Goal: Task Accomplishment & Management: Complete application form

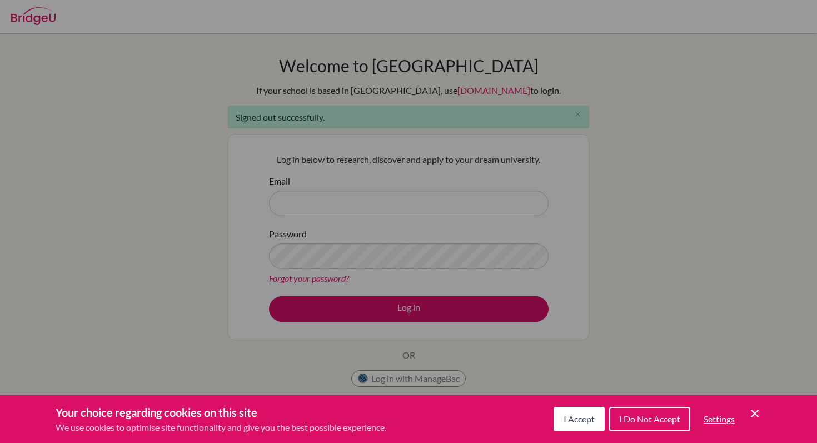
click at [763, 408] on div "Your choice regarding cookies on this site We use cookies to optimise site func…" at bounding box center [408, 419] width 817 height 48
click at [753, 413] on icon "Cookie Control Close Icon" at bounding box center [754, 413] width 13 height 13
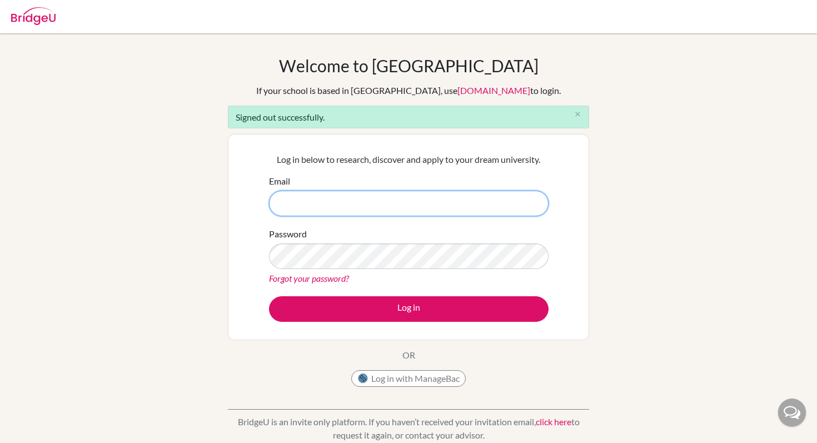
click at [330, 198] on input "Email" at bounding box center [409, 204] width 280 height 26
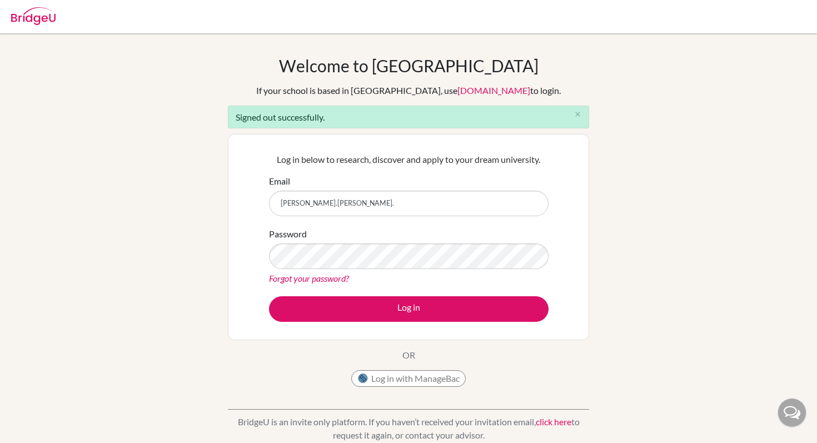
click at [417, 171] on div "Log in below to research, discover and apply to your dream university. Email yu…" at bounding box center [408, 237] width 293 height 183
click at [356, 206] on input "yuki.yoshikawa." at bounding box center [409, 204] width 280 height 26
click at [790, 4] on div at bounding box center [409, 16] width 806 height 33
click at [336, 205] on input "yuki.yoshikawa." at bounding box center [409, 204] width 280 height 26
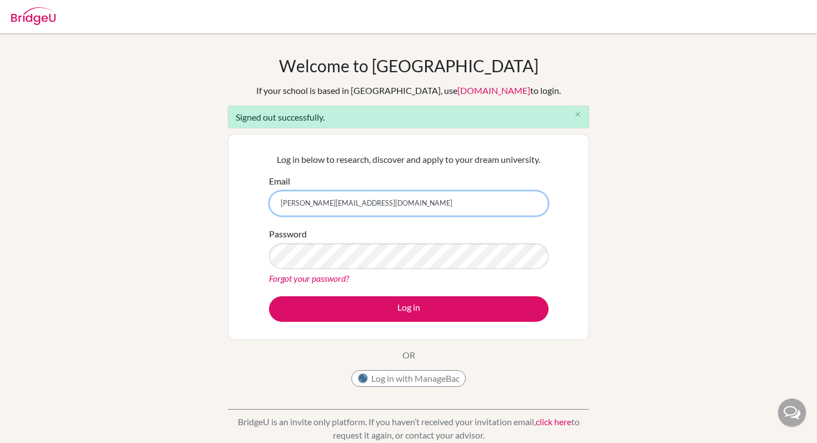
type input "[PERSON_NAME][EMAIL_ADDRESS][DOMAIN_NAME]"
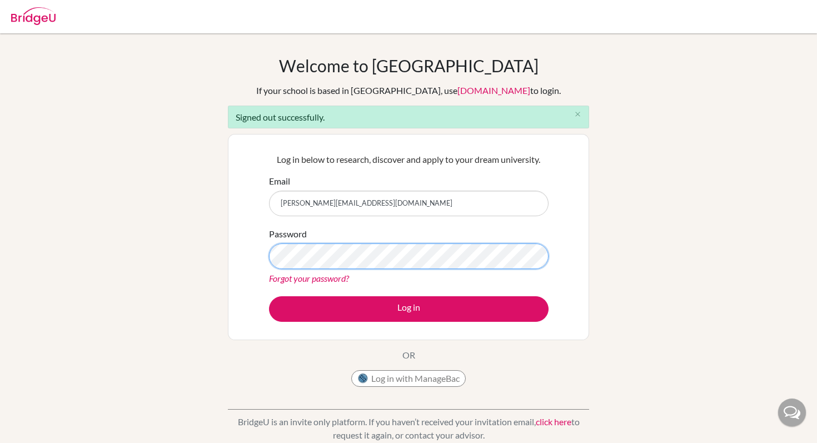
click at [269, 296] on button "Log in" at bounding box center [409, 309] width 280 height 26
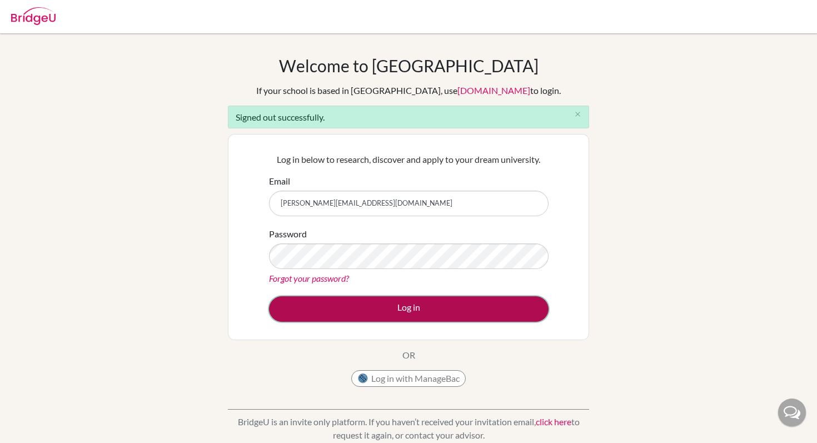
click at [380, 312] on button "Log in" at bounding box center [409, 309] width 280 height 26
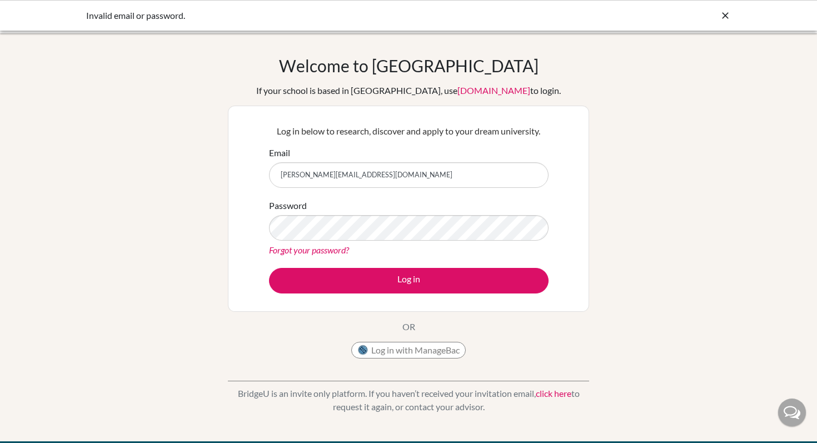
click at [343, 241] on div "Password Forgot your password?" at bounding box center [409, 228] width 280 height 58
drag, startPoint x: 419, startPoint y: 184, endPoint x: 245, endPoint y: 172, distance: 173.8
click at [245, 172] on div "Log in below to research, discover and apply to your dream university. Email yu…" at bounding box center [408, 209] width 361 height 206
drag, startPoint x: 415, startPoint y: 178, endPoint x: 232, endPoint y: 178, distance: 183.4
click at [232, 178] on div "Log in below to research, discover and apply to your dream university. Email yu…" at bounding box center [408, 209] width 361 height 206
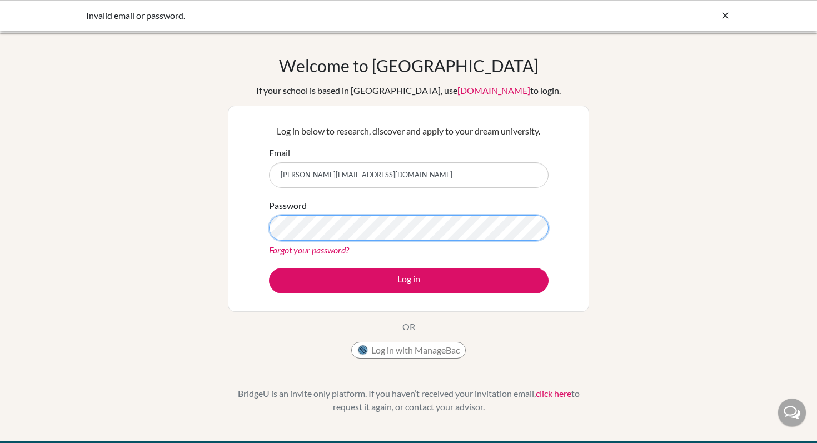
click at [269, 268] on button "Log in" at bounding box center [409, 281] width 280 height 26
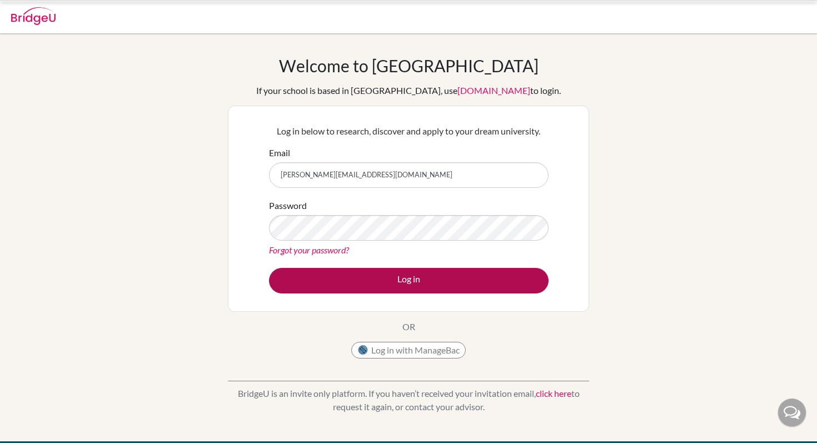
click at [358, 268] on button "Log in" at bounding box center [409, 281] width 280 height 26
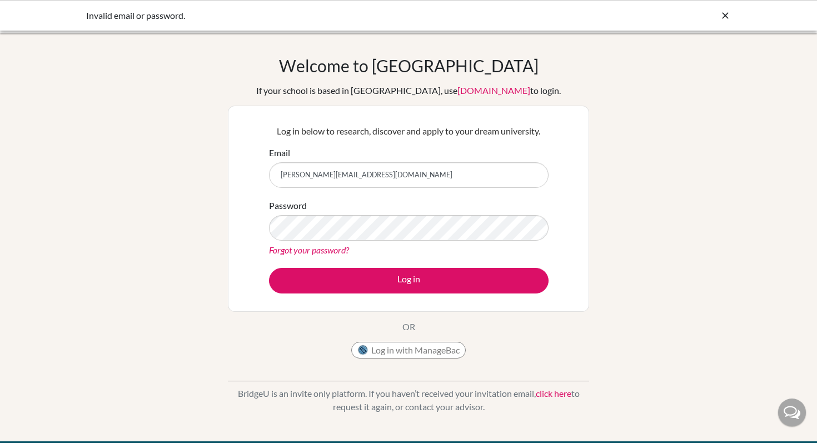
click at [334, 252] on link "Forgot your password?" at bounding box center [309, 250] width 80 height 11
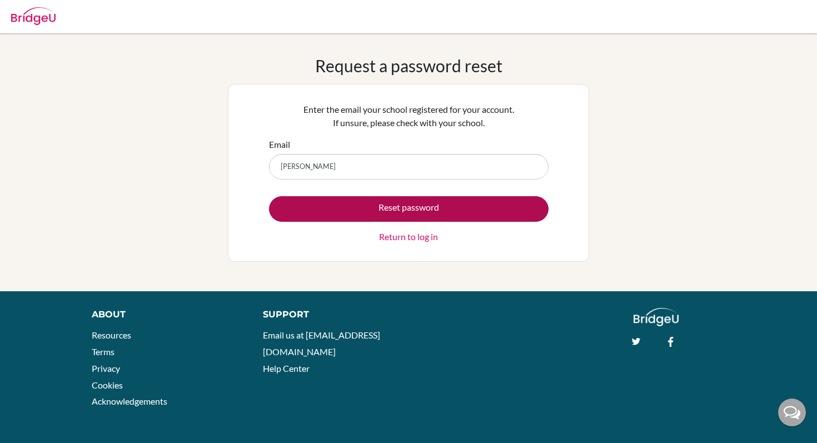
type input "[PERSON_NAME][EMAIL_ADDRESS][DOMAIN_NAME]"
click at [365, 207] on button "Reset password" at bounding box center [409, 209] width 280 height 26
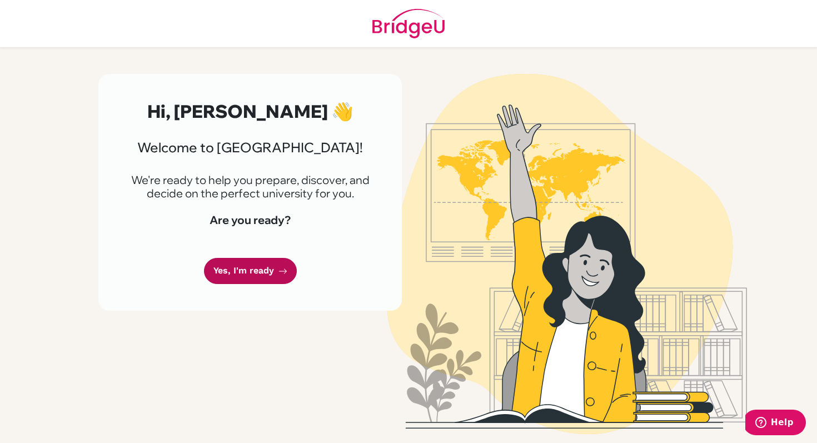
click at [271, 268] on link "Yes, I'm ready" at bounding box center [250, 271] width 93 height 26
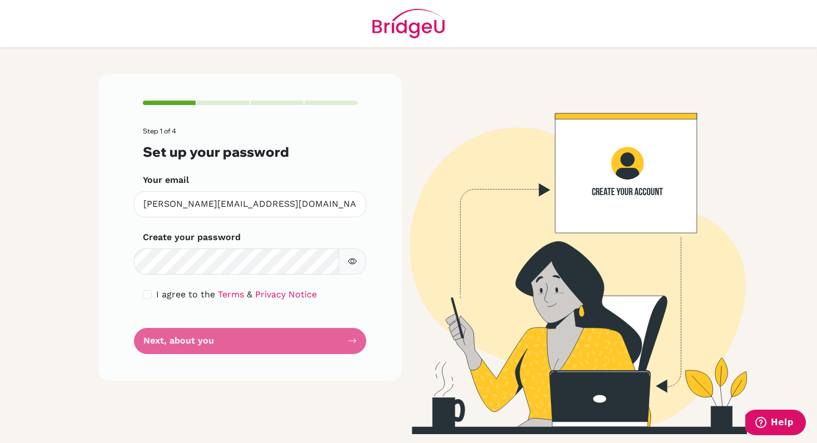
click at [216, 335] on form "Step 1 of 4 Set up your password Your email [PERSON_NAME][EMAIL_ADDRESS][DOMAIN…" at bounding box center [250, 240] width 215 height 227
click at [347, 275] on form "Step 1 of 4 Set up your password Your email [PERSON_NAME][EMAIL_ADDRESS][DOMAIN…" at bounding box center [250, 240] width 215 height 227
click at [347, 271] on button "button" at bounding box center [352, 261] width 28 height 26
click at [150, 293] on input "checkbox" at bounding box center [147, 294] width 9 height 9
checkbox input "true"
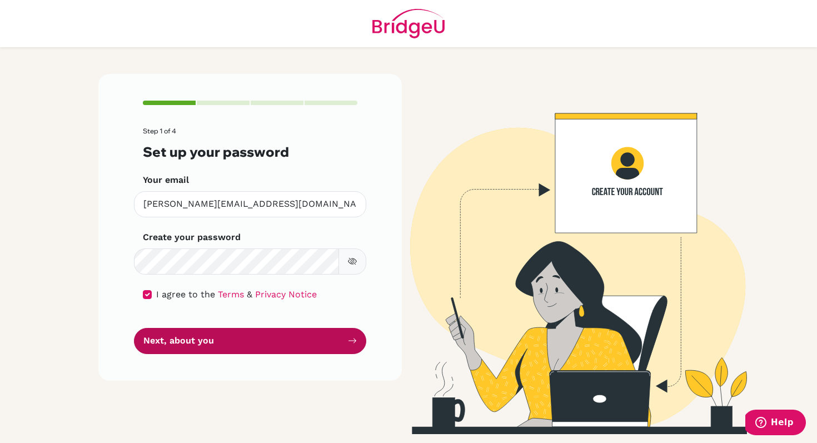
click at [170, 332] on button "Next, about you" at bounding box center [250, 341] width 232 height 26
